Goal: Find specific page/section: Find specific page/section

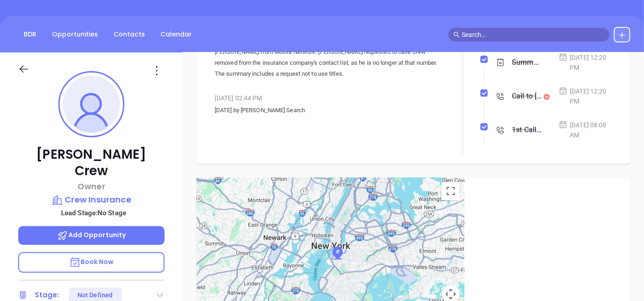
scroll to position [56, 0]
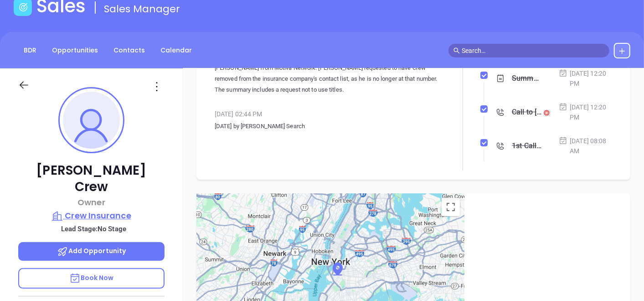
click at [106, 209] on p "Crew Insurance" at bounding box center [91, 215] width 146 height 13
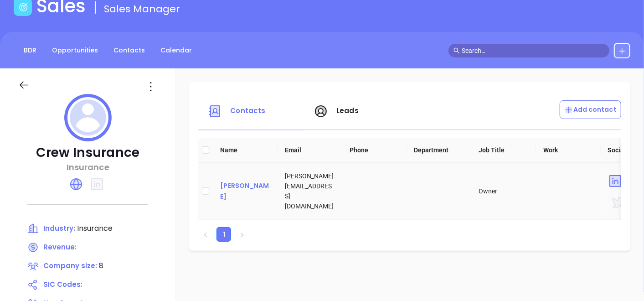
click at [248, 191] on div "[PERSON_NAME]" at bounding box center [245, 191] width 50 height 22
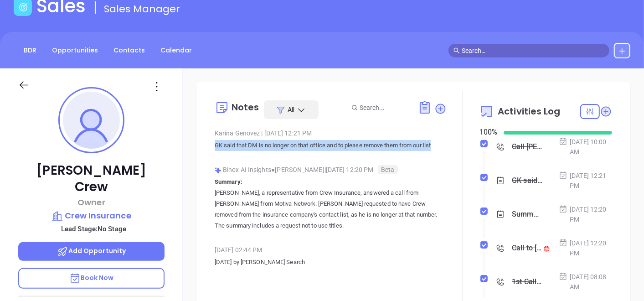
drag, startPoint x: 212, startPoint y: 146, endPoint x: 436, endPoint y: 145, distance: 224.3
click at [436, 145] on div "Notes All [PERSON_NAME] | [DATE] 12:21 PM GK said that DM is no longer on that …" at bounding box center [414, 198] width 416 height 215
copy p "GK said that DM is no longer on that office and to please remove them from our …"
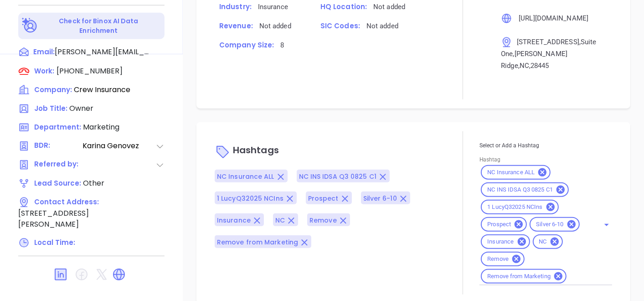
scroll to position [461, 0]
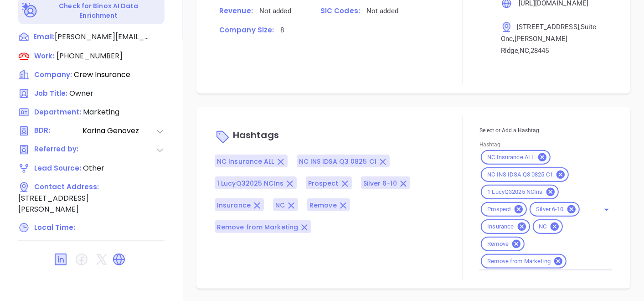
click at [514, 209] on icon at bounding box center [519, 209] width 10 height 10
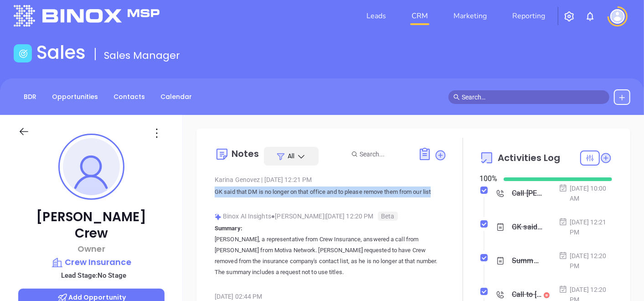
scroll to position [0, 0]
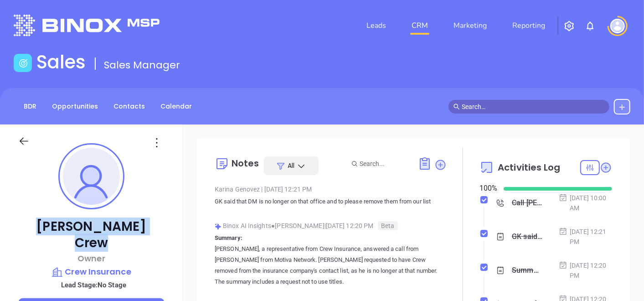
drag, startPoint x: 58, startPoint y: 217, endPoint x: 119, endPoint y: 229, distance: 62.3
copy p "[PERSON_NAME]"
click at [87, 265] on p "Crew Insurance" at bounding box center [91, 271] width 146 height 13
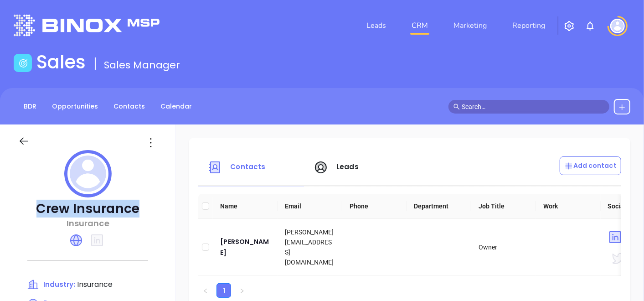
drag, startPoint x: 34, startPoint y: 204, endPoint x: 136, endPoint y: 214, distance: 103.1
click at [136, 214] on p "Crew Insurance" at bounding box center [87, 209] width 139 height 16
copy p "Crew Insurance"
